Goal: Task Accomplishment & Management: Use online tool/utility

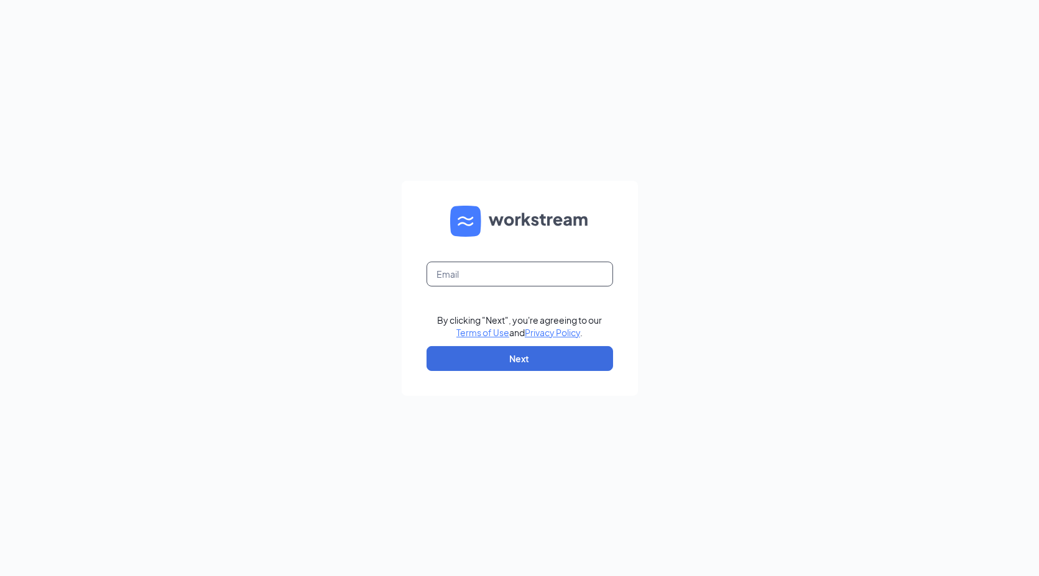
click at [493, 269] on input "text" at bounding box center [519, 274] width 186 height 25
type input "[EMAIL_ADDRESS][DOMAIN_NAME]"
click at [525, 360] on button "Next" at bounding box center [519, 358] width 186 height 25
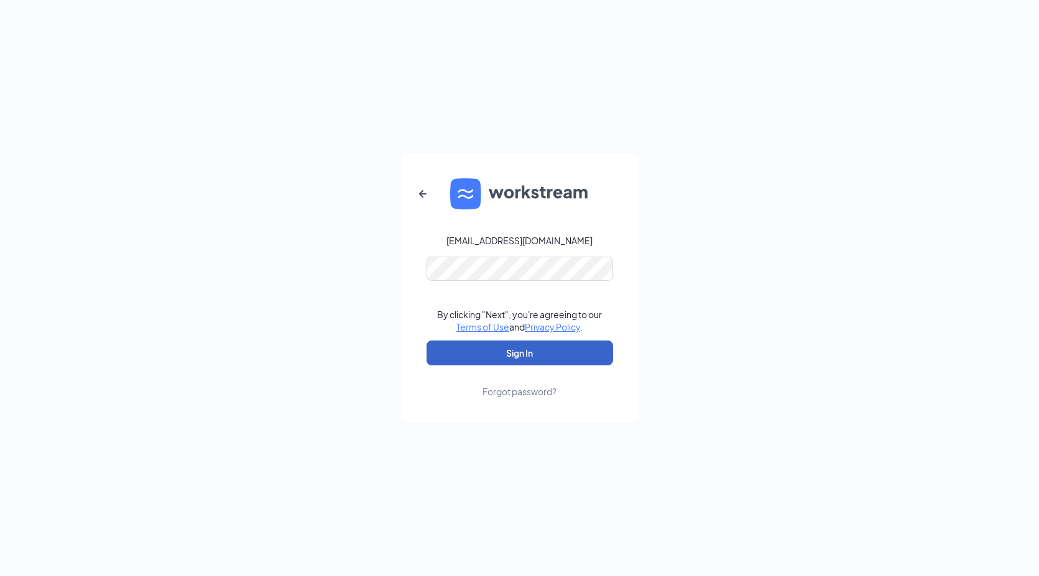
click at [507, 355] on button "Sign In" at bounding box center [519, 353] width 186 height 25
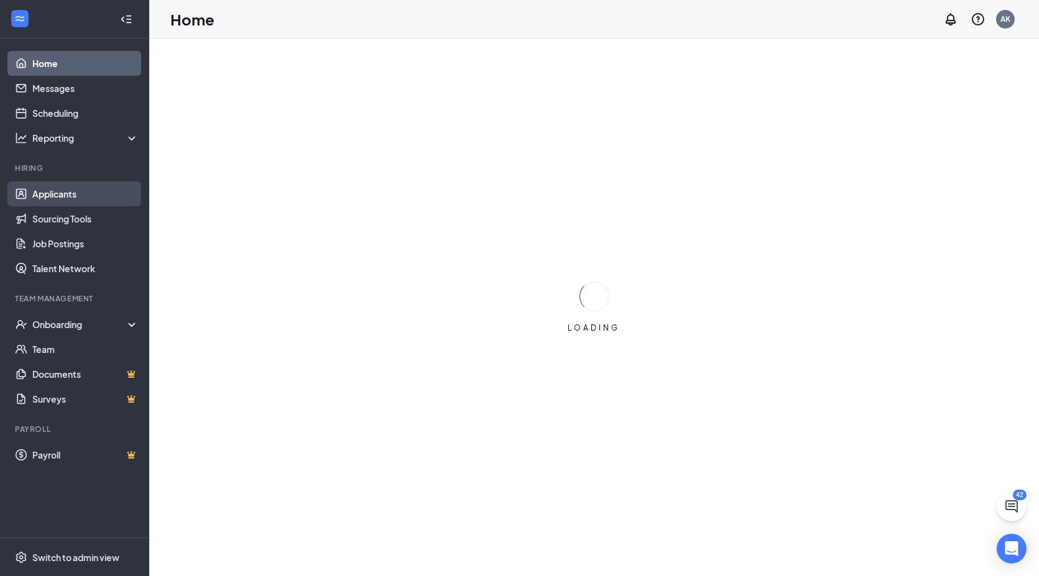
click at [63, 196] on link "Applicants" at bounding box center [85, 193] width 106 height 25
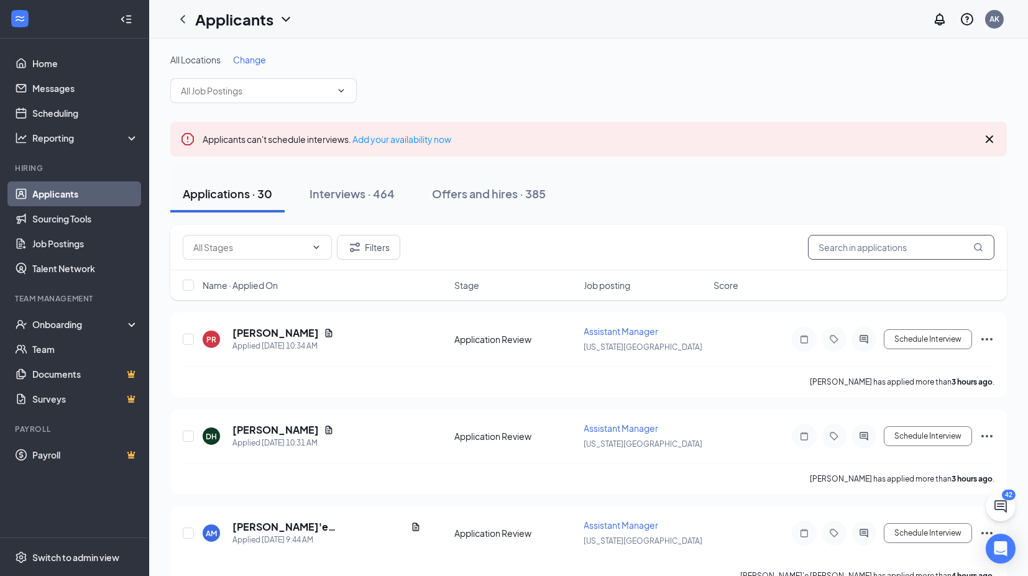
click at [878, 239] on input "text" at bounding box center [901, 247] width 186 height 25
type input "maurice"
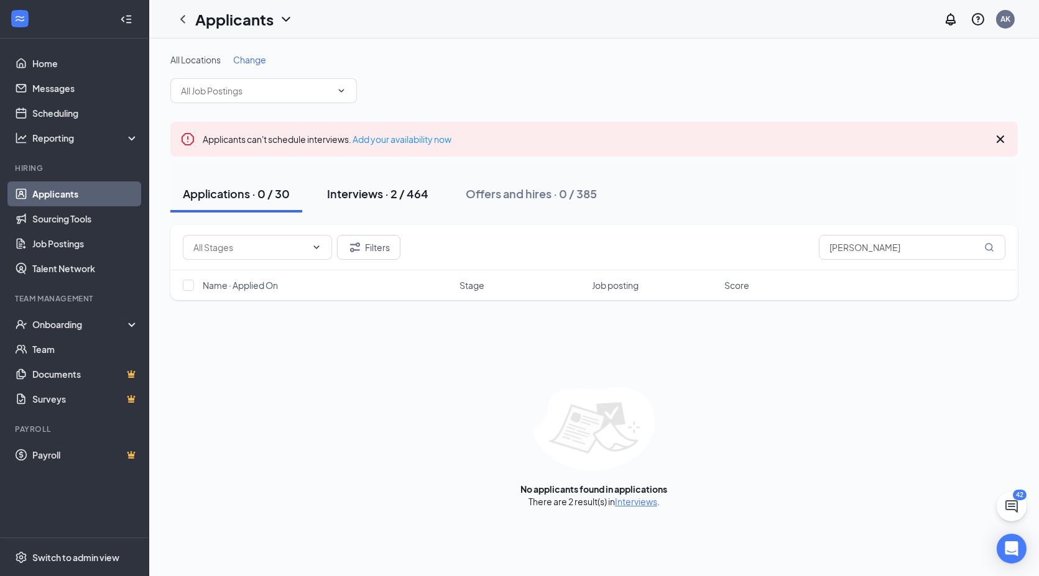
click at [352, 187] on div "Interviews · 2 / 464" at bounding box center [377, 194] width 101 height 16
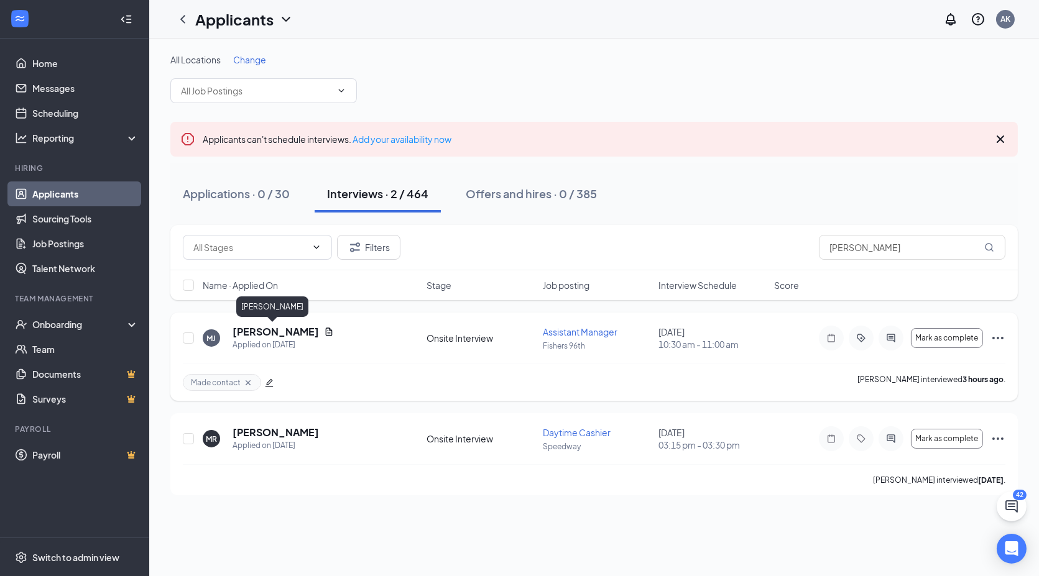
click at [280, 328] on h5 "Maurice Jones" at bounding box center [275, 332] width 86 height 14
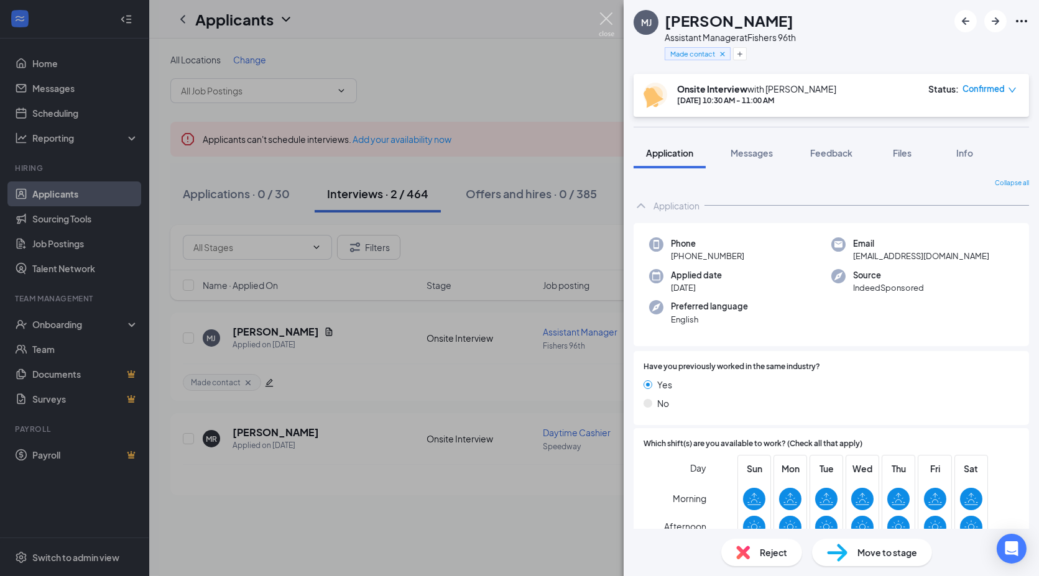
click at [599, 21] on img at bounding box center [607, 24] width 16 height 24
